Goal: Information Seeking & Learning: Check status

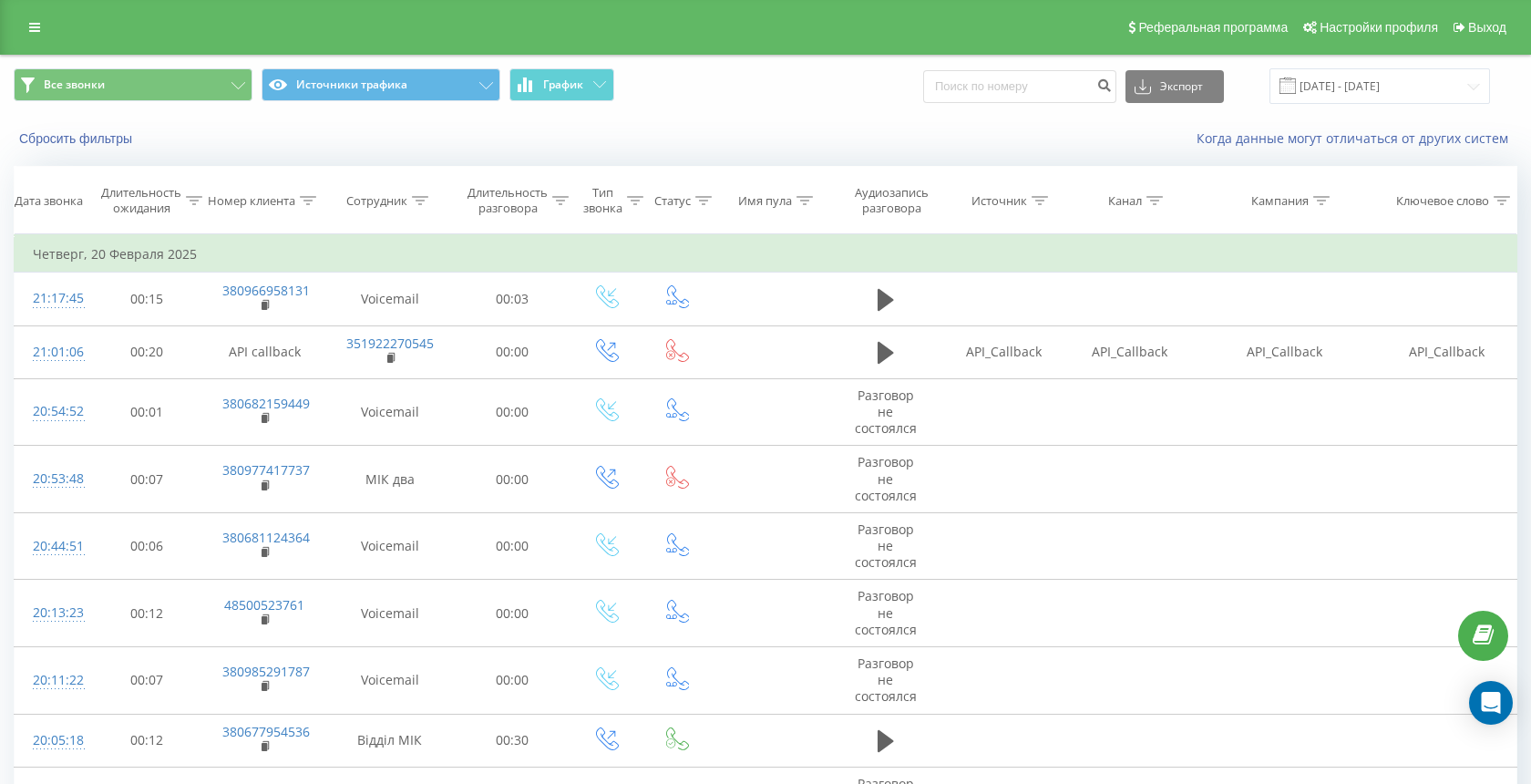
click at [384, 201] on div "Сотрудник" at bounding box center [377, 201] width 61 height 15
click at [388, 320] on input "text" at bounding box center [390, 330] width 160 height 32
type input "[PERSON_NAME]"
click at [429, 368] on button "OK" at bounding box center [428, 368] width 77 height 23
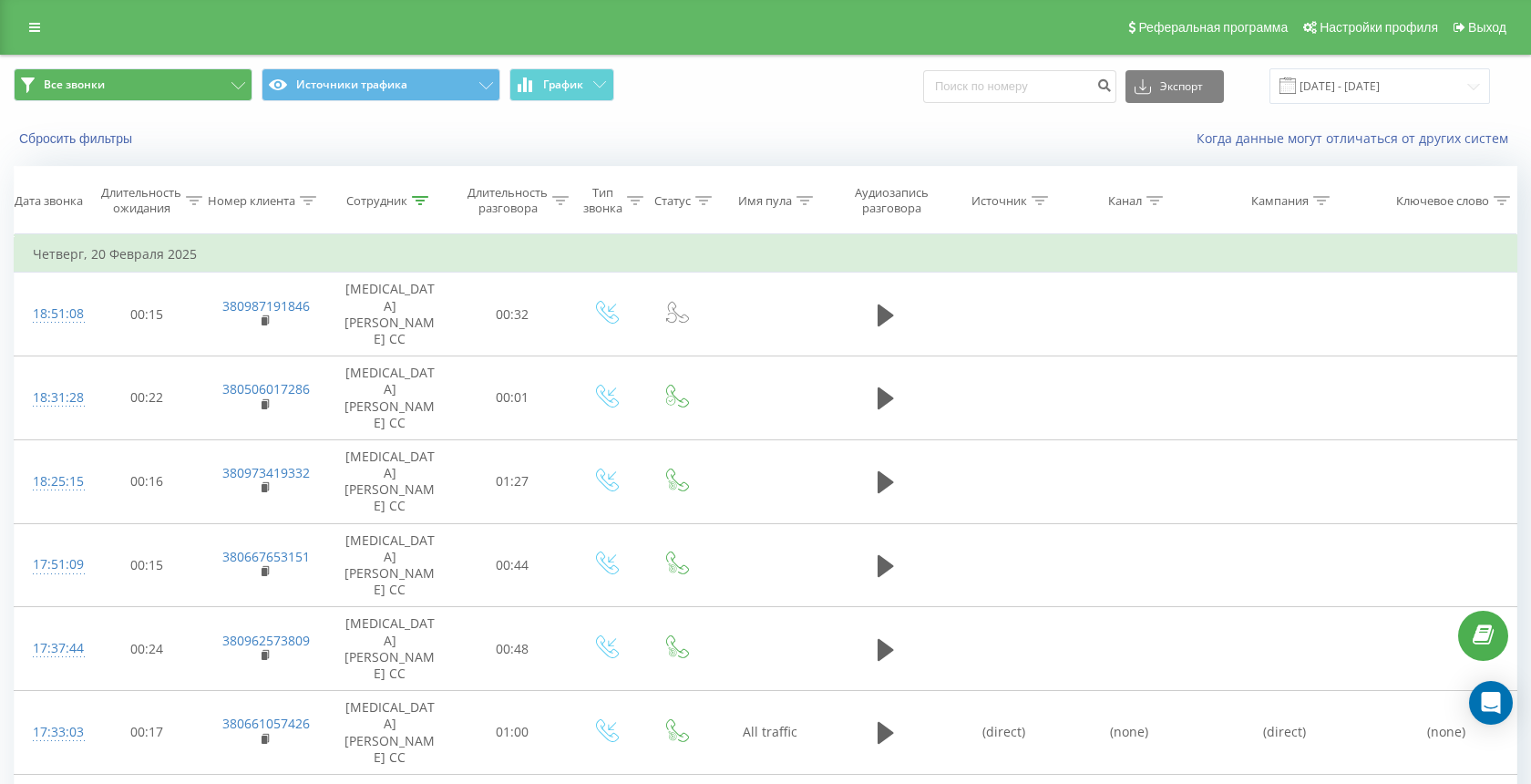
click at [159, 70] on button "Все звонки" at bounding box center [133, 85] width 239 height 32
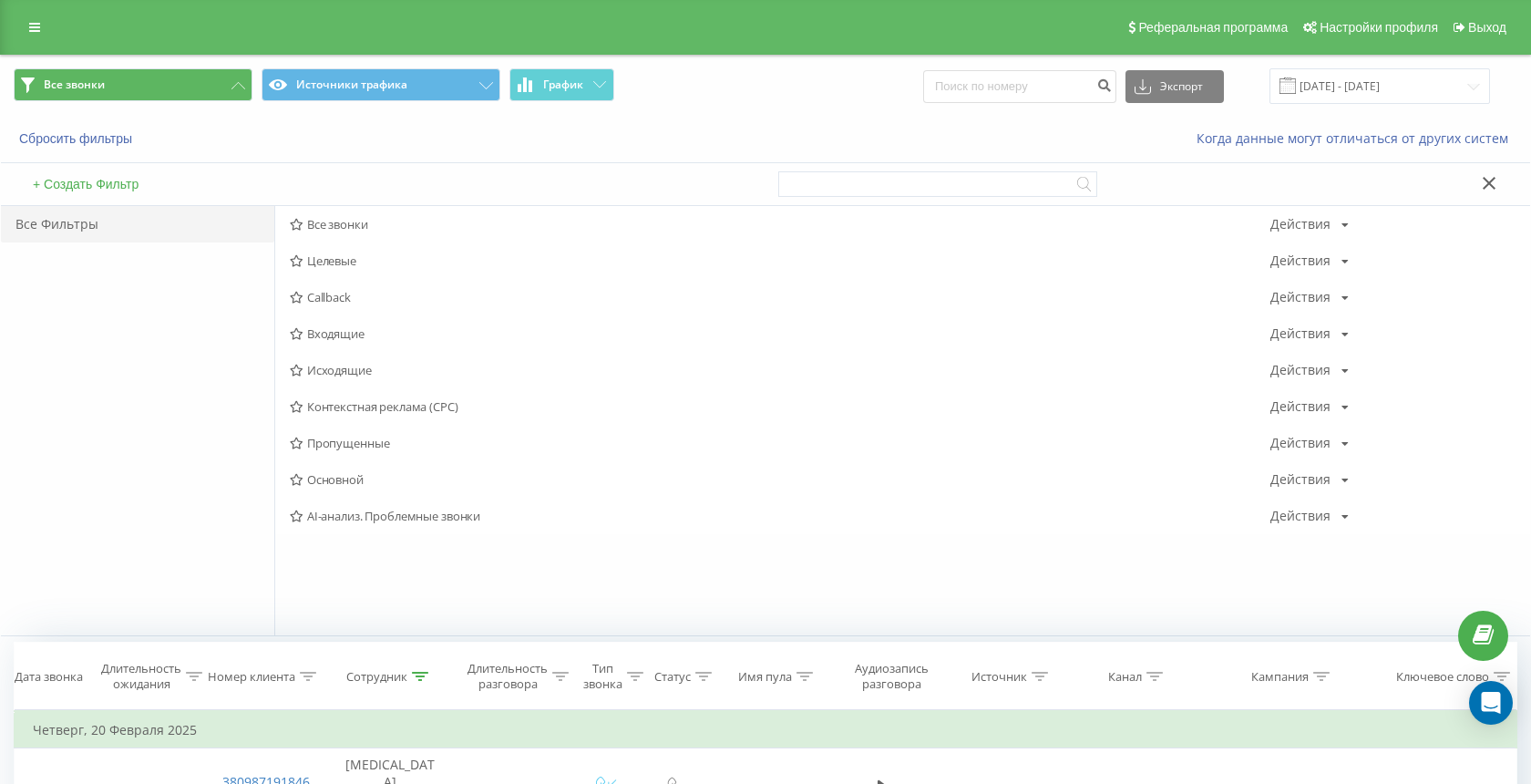
click at [159, 70] on button "Все звонки" at bounding box center [133, 85] width 239 height 32
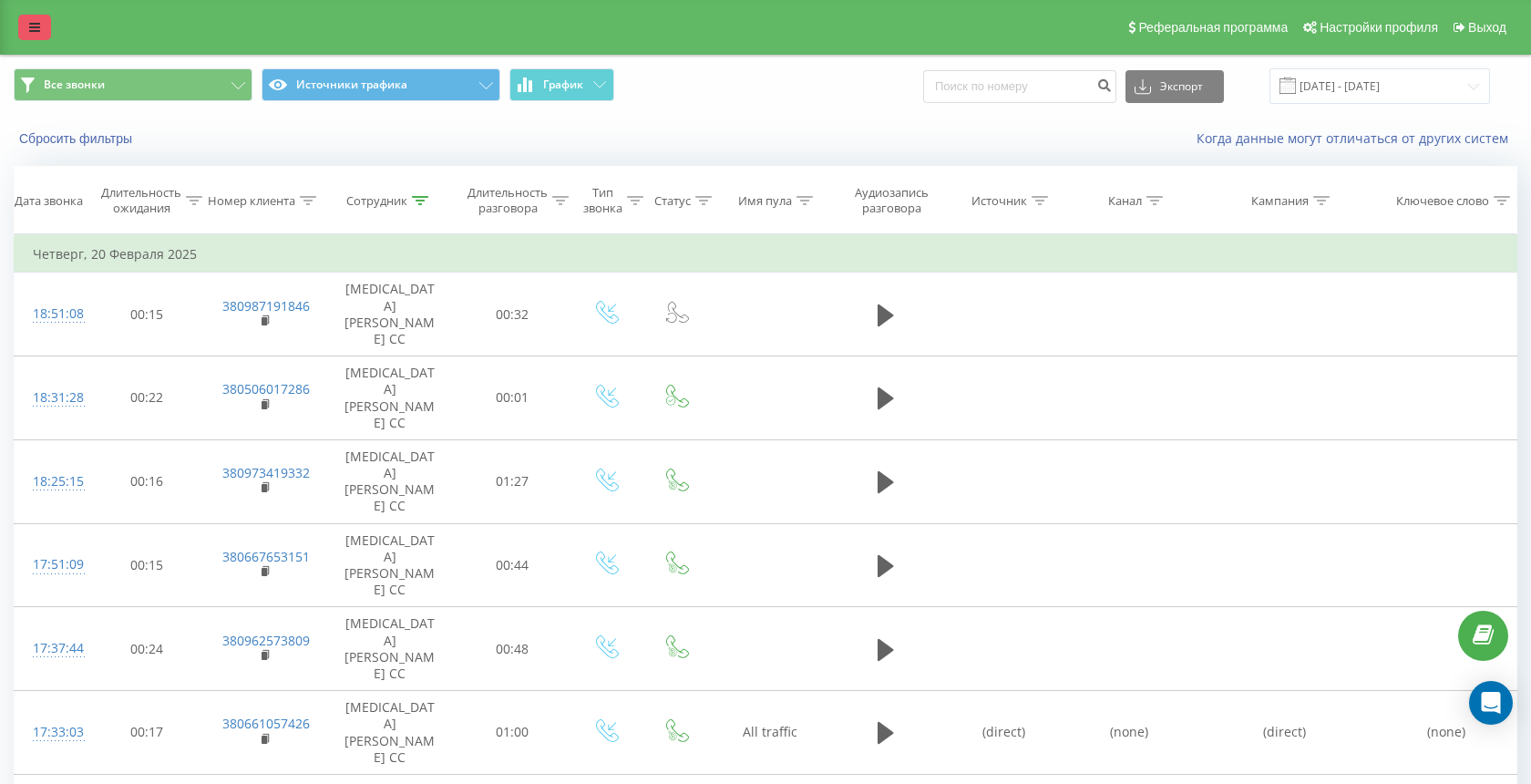
click at [27, 25] on link at bounding box center [34, 27] width 32 height 26
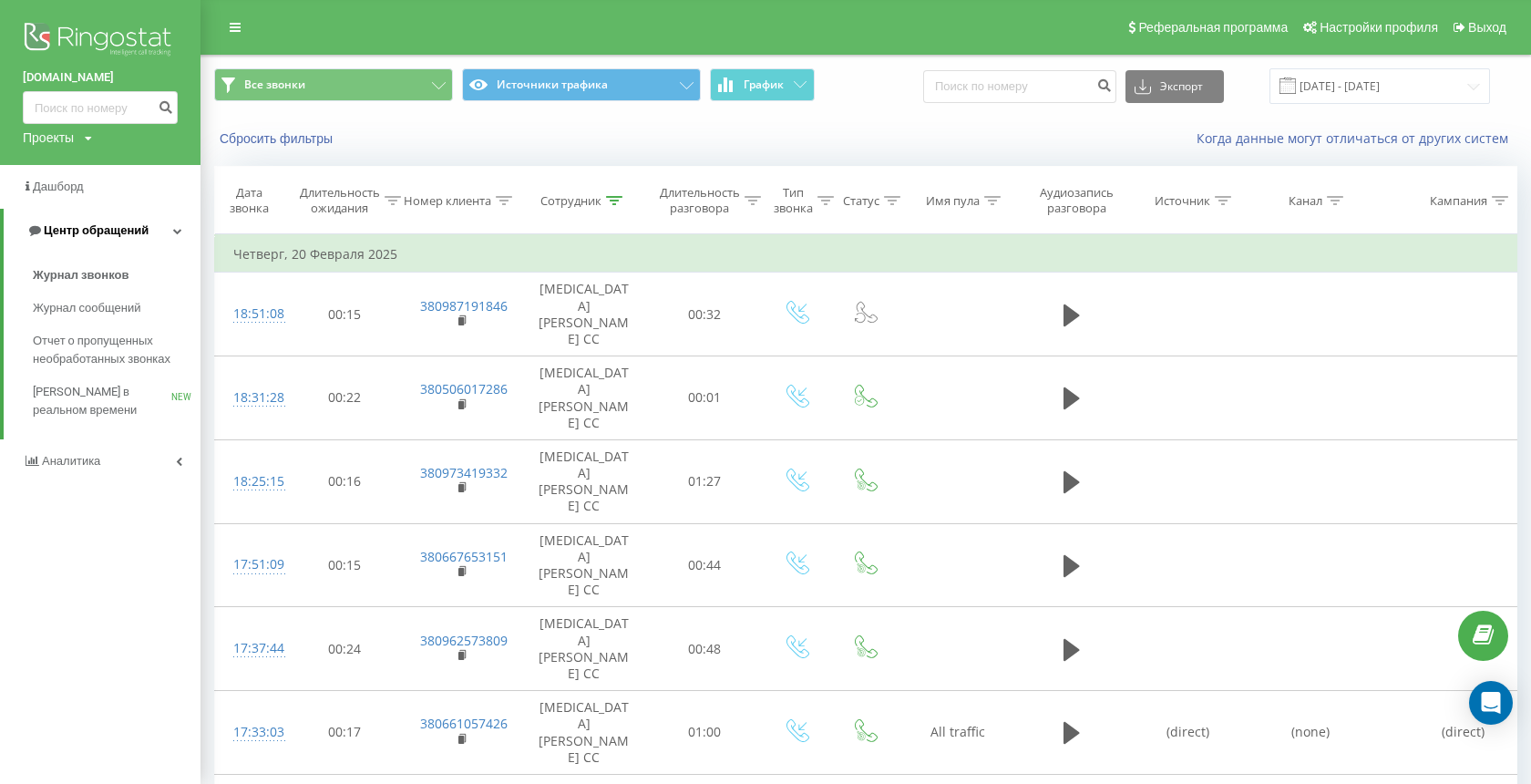
click at [104, 223] on span "Центр обращений" at bounding box center [96, 230] width 105 height 13
click at [104, 223] on span "Центр обращений" at bounding box center [93, 230] width 105 height 13
click at [93, 269] on span "Журнал звонков" at bounding box center [80, 275] width 96 height 18
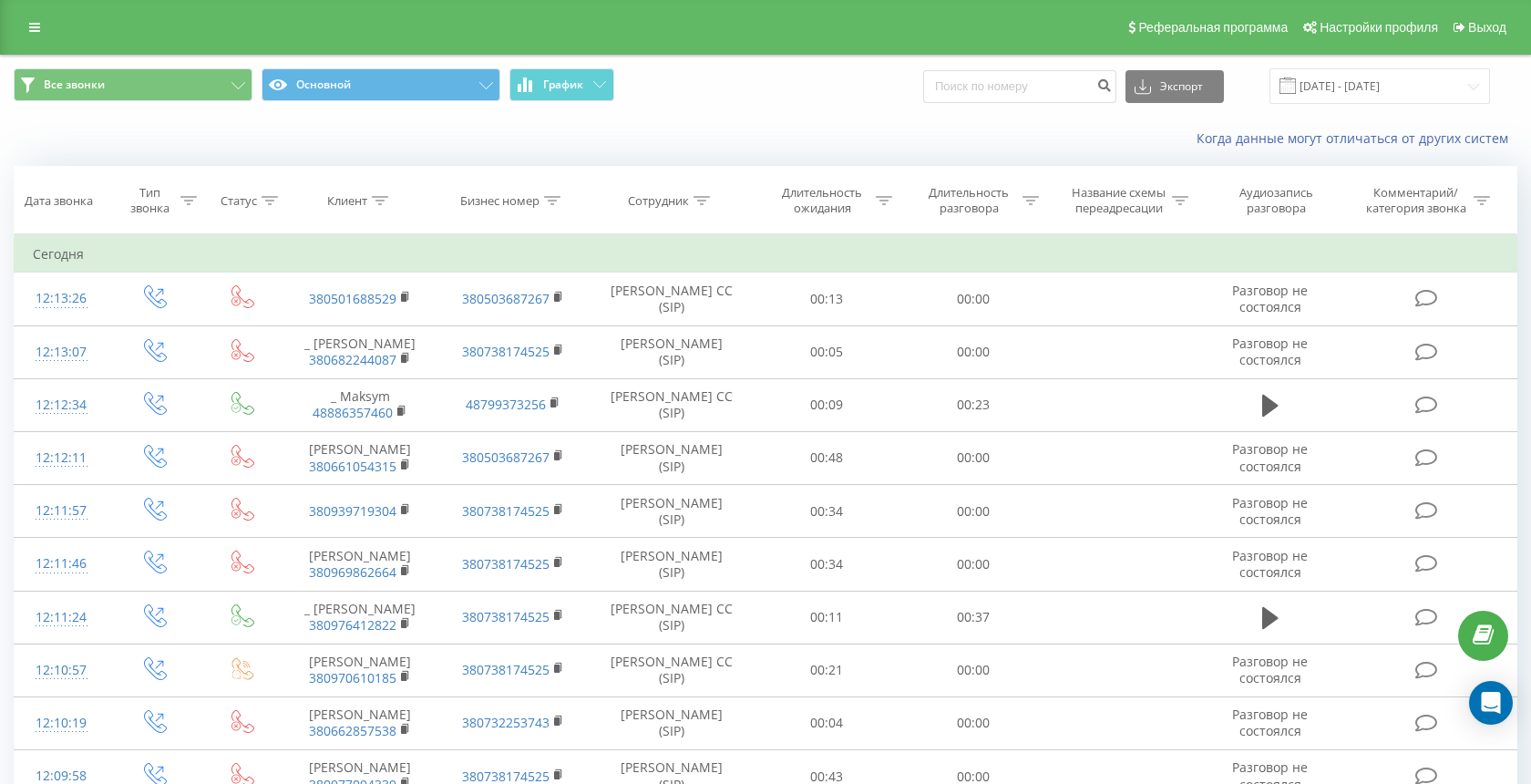
click at [673, 209] on div "Сотрудник" at bounding box center [659, 201] width 61 height 15
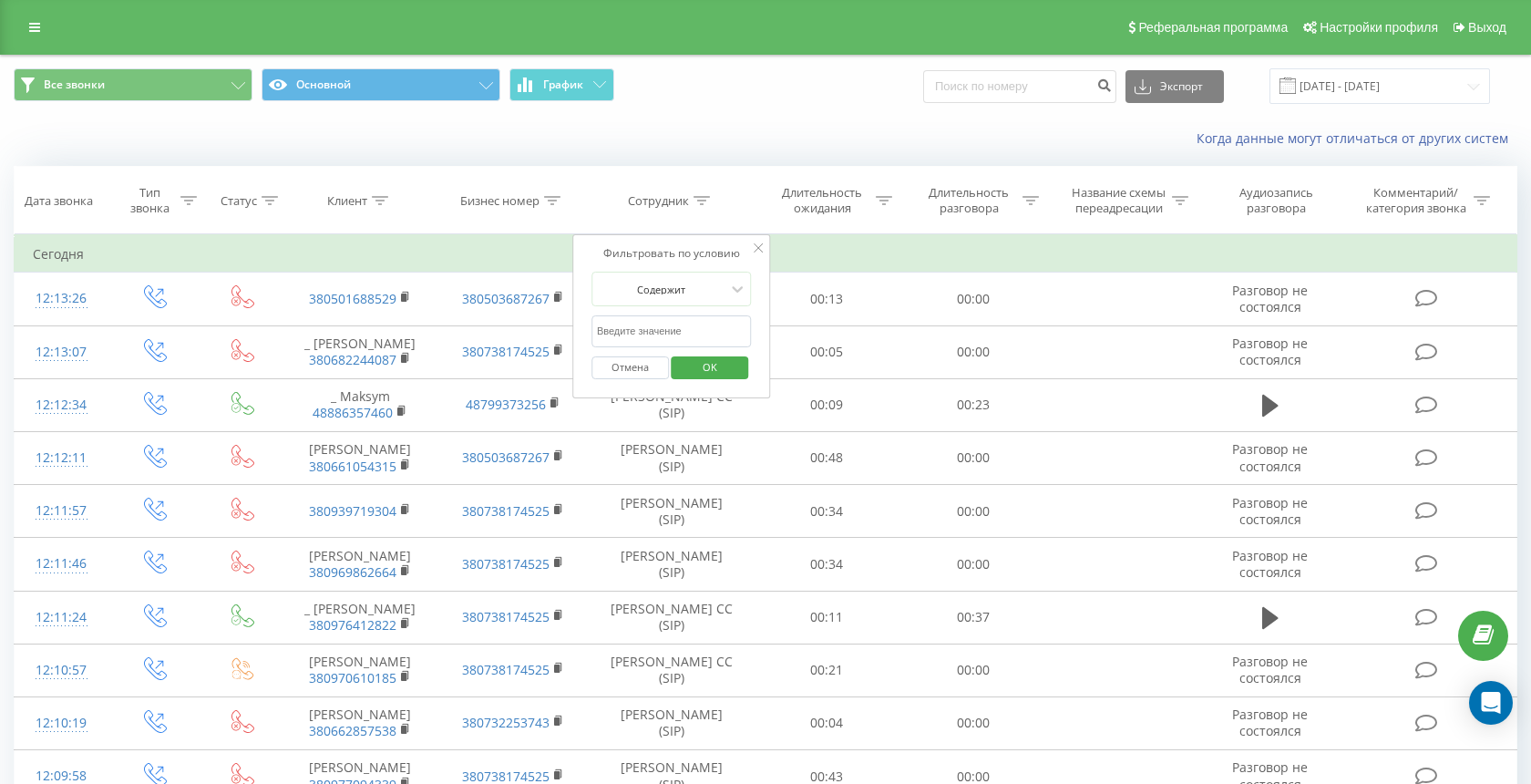
click at [676, 348] on input "text" at bounding box center [671, 330] width 160 height 32
type input "[PERSON_NAME]"
click at [713, 381] on span "OK" at bounding box center [710, 367] width 51 height 29
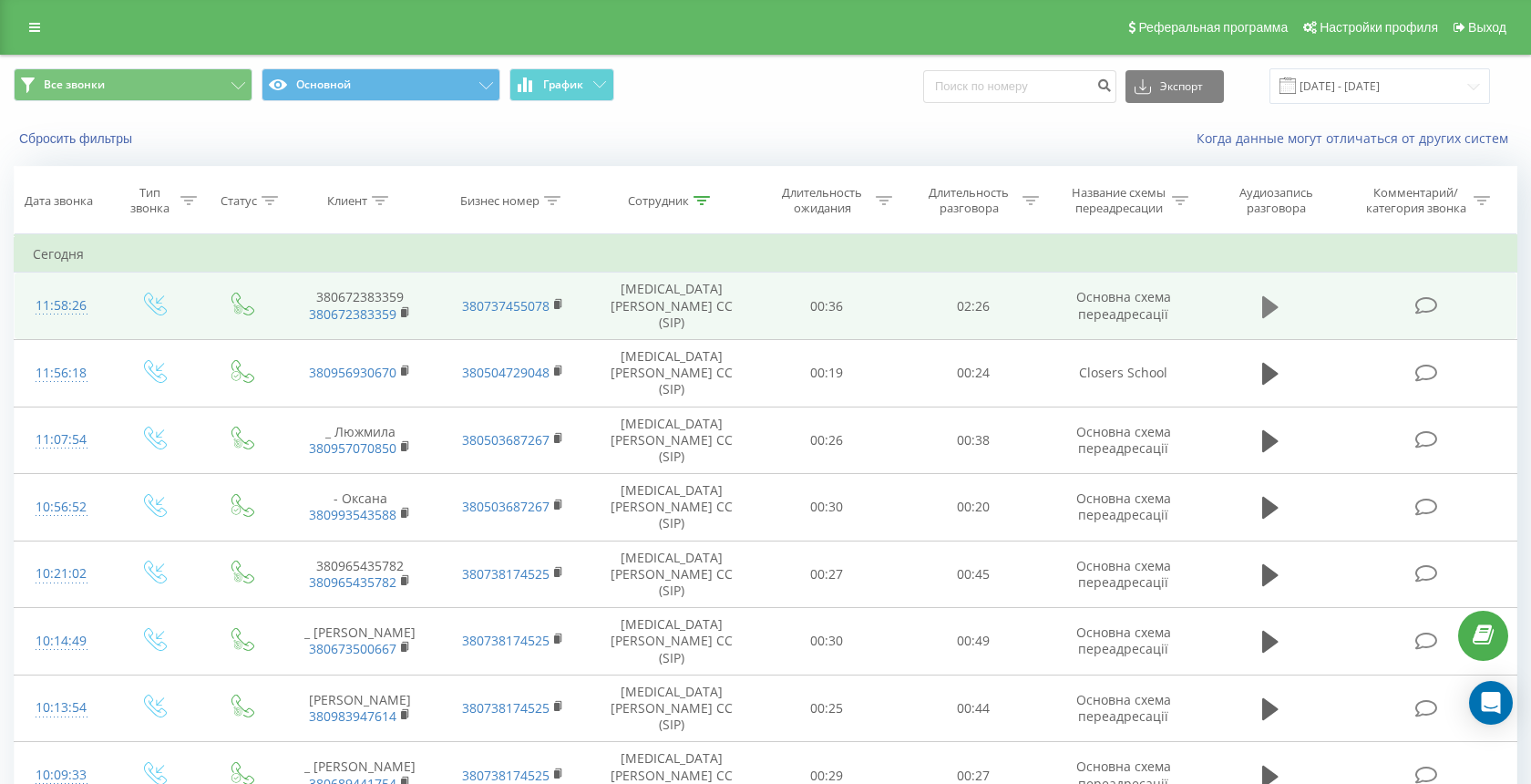
click at [1266, 308] on icon at bounding box center [1270, 307] width 16 height 26
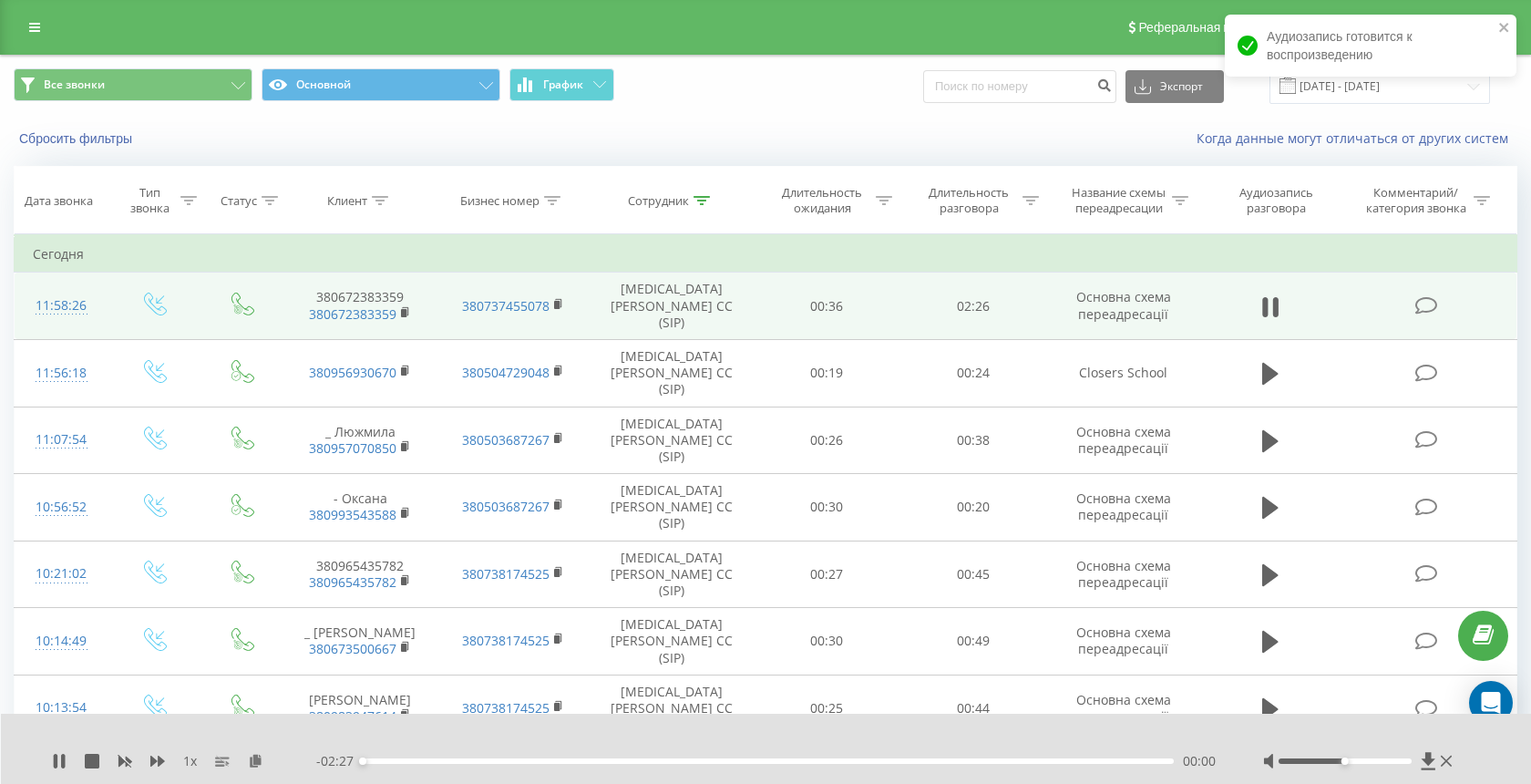
click at [508, 759] on div "00:00" at bounding box center [768, 761] width 811 height 6
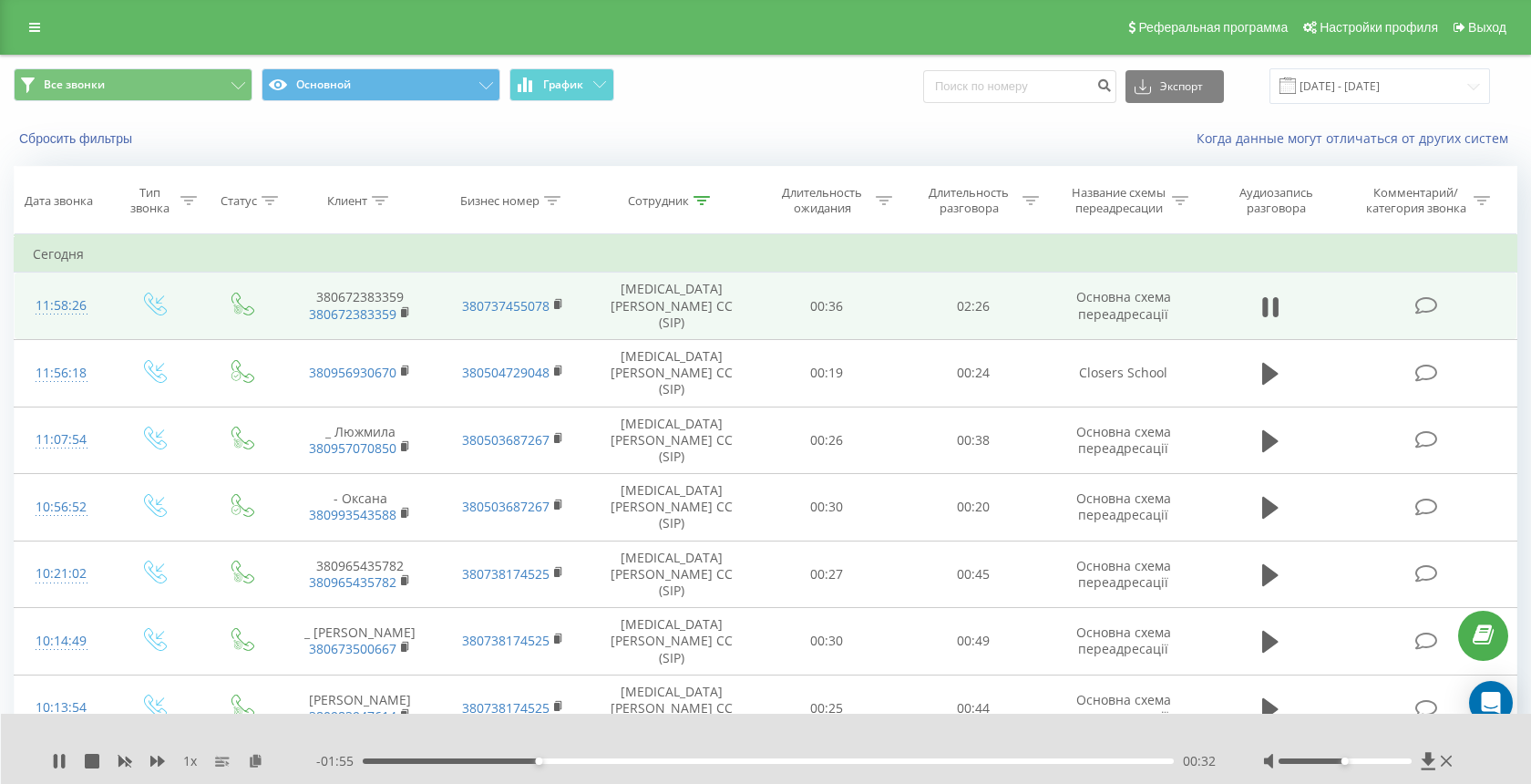
click at [642, 760] on div "00:32" at bounding box center [768, 761] width 811 height 6
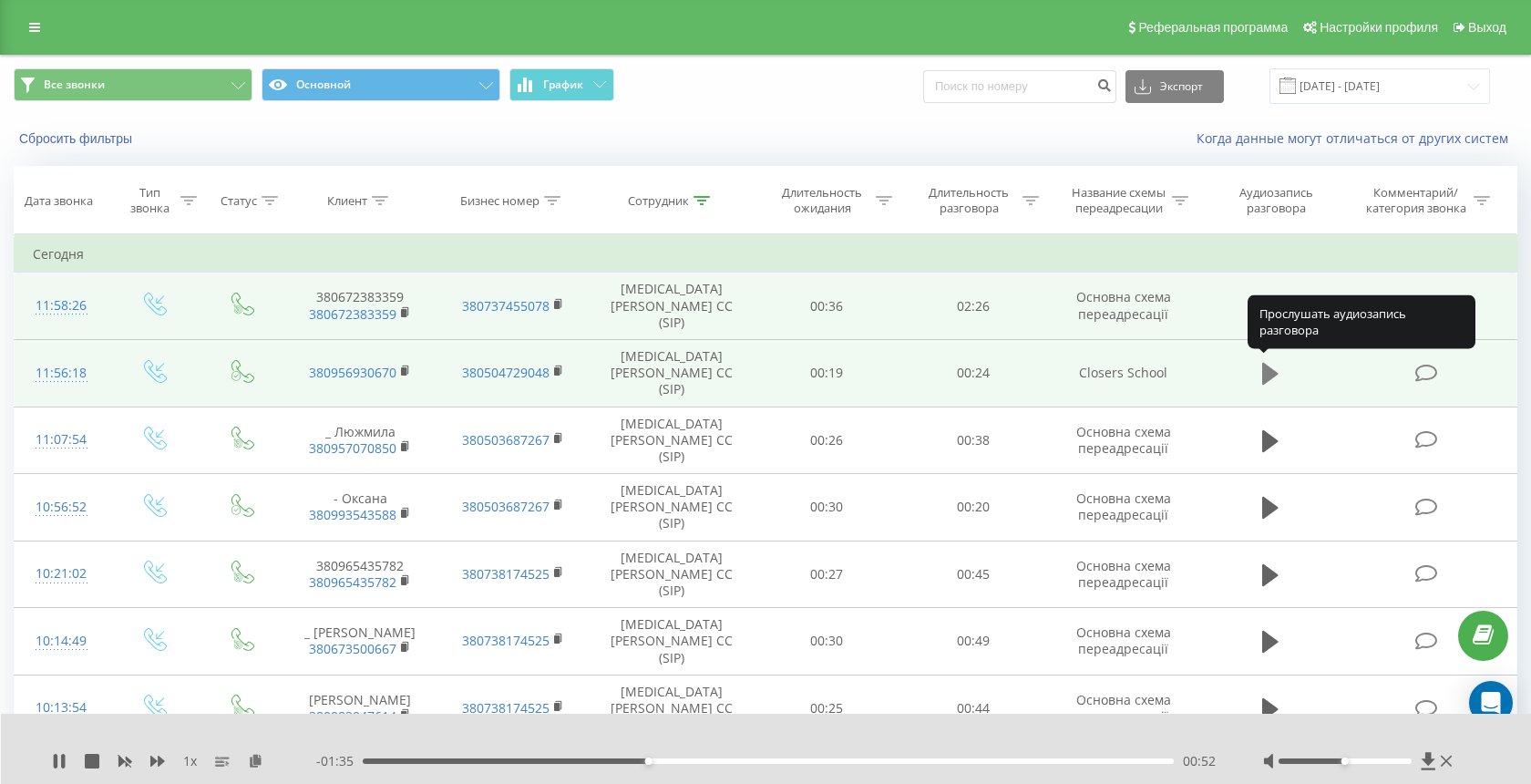
click at [1266, 363] on icon at bounding box center [1270, 373] width 16 height 22
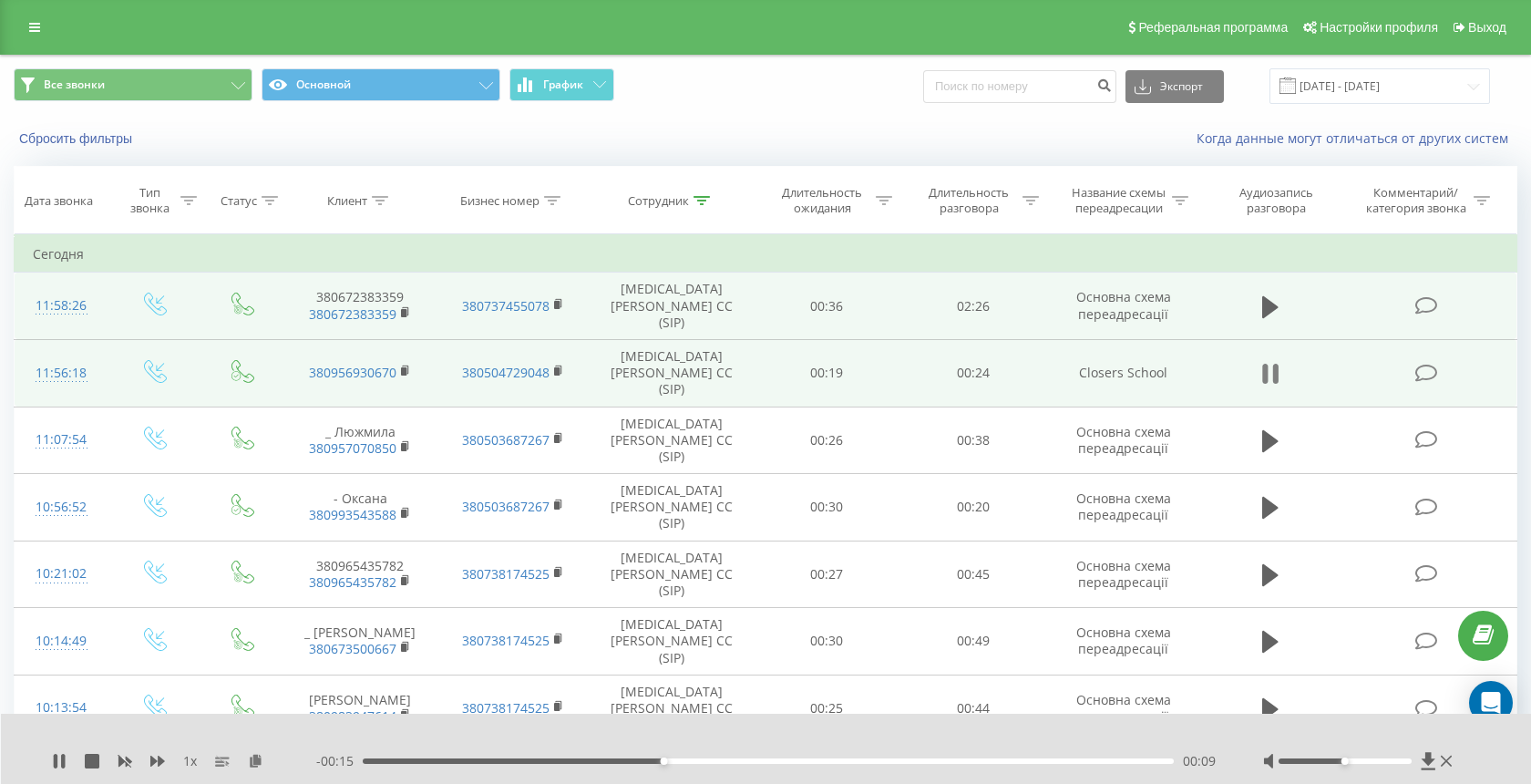
click at [1269, 369] on icon at bounding box center [1270, 373] width 16 height 26
click at [555, 368] on rect at bounding box center [557, 371] width 6 height 9
